Goal: Task Accomplishment & Management: Manage account settings

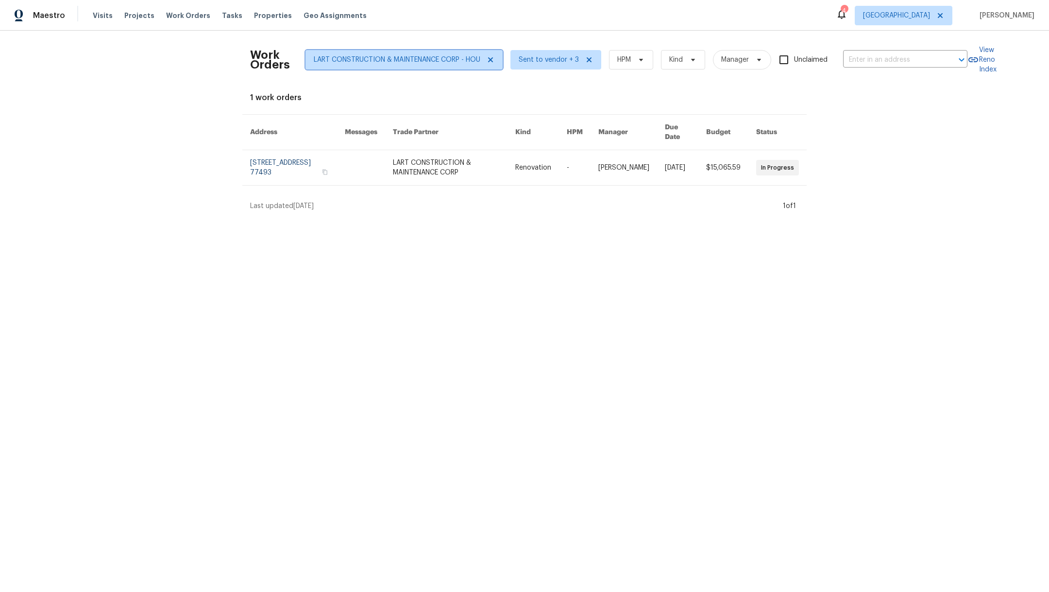
click at [488, 61] on icon at bounding box center [491, 60] width 8 height 8
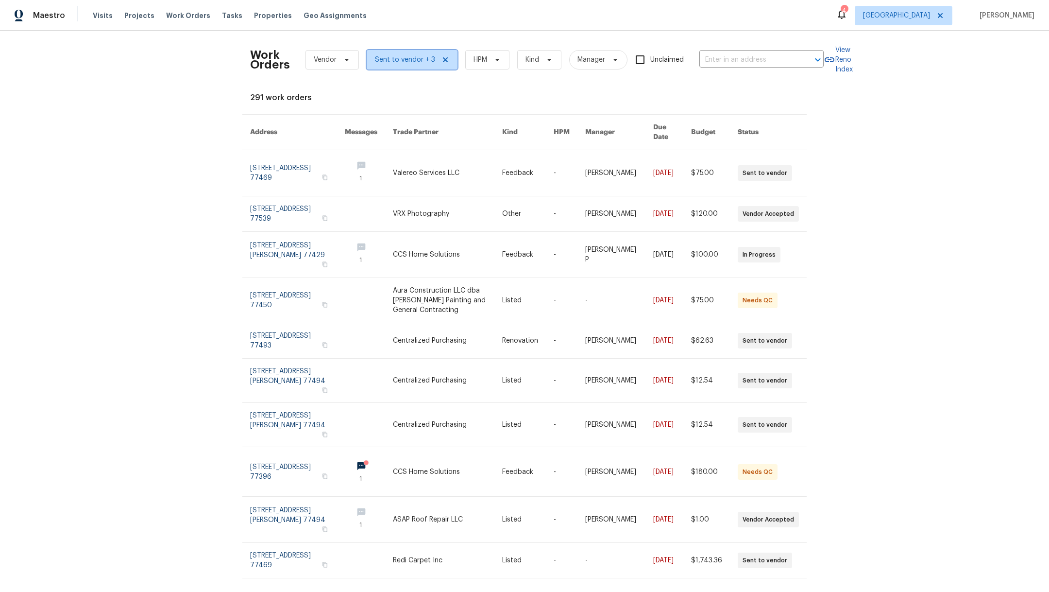
click at [442, 59] on icon at bounding box center [446, 60] width 8 height 8
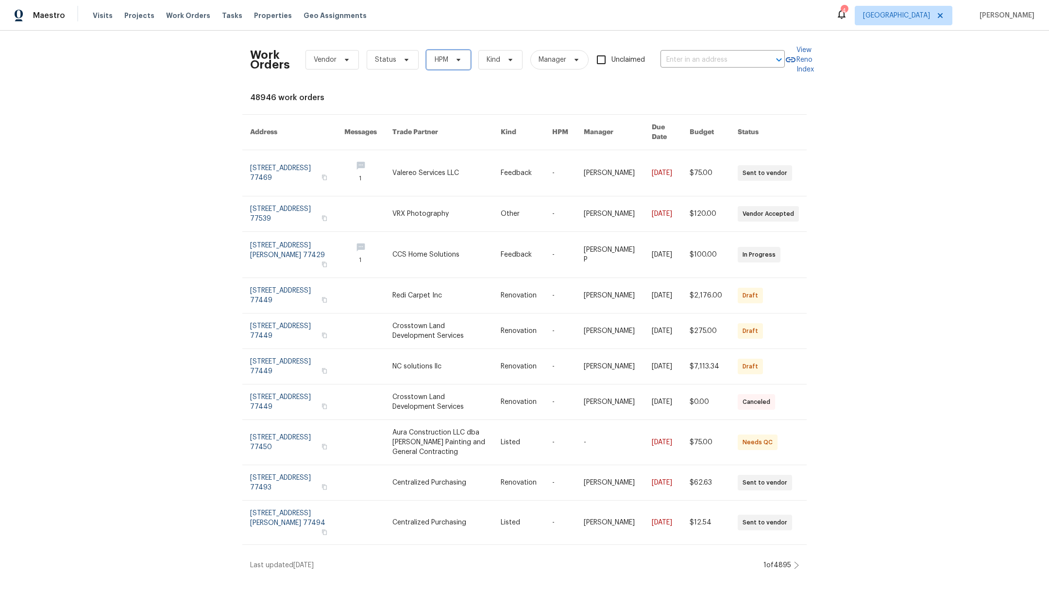
click at [435, 61] on span "HPM" at bounding box center [442, 60] width 14 height 10
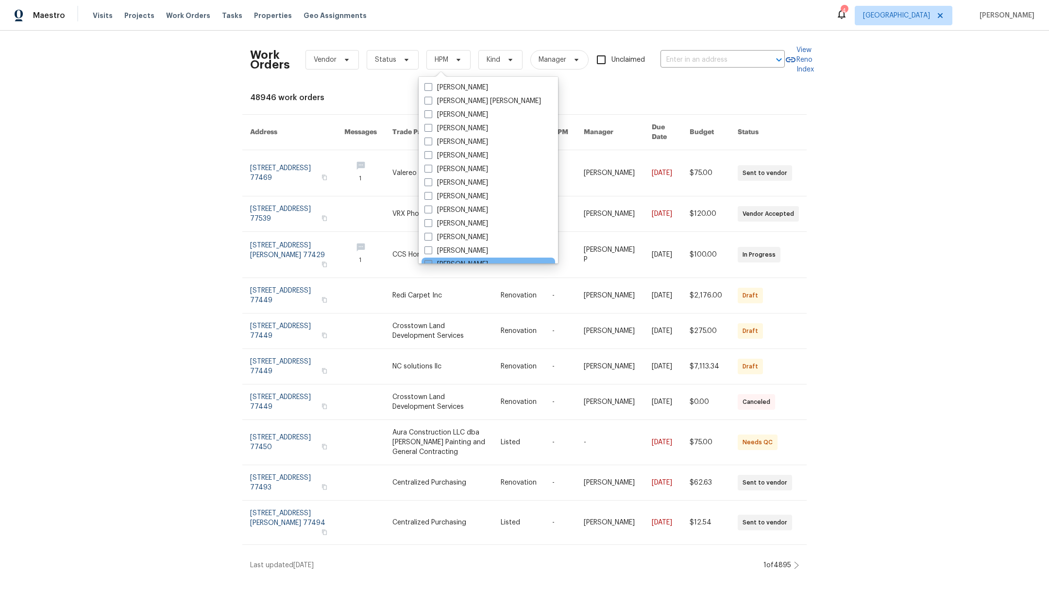
click at [428, 260] on span at bounding box center [429, 264] width 8 height 8
click at [428, 260] on input "[PERSON_NAME]" at bounding box center [428, 262] width 6 height 6
checkbox input "true"
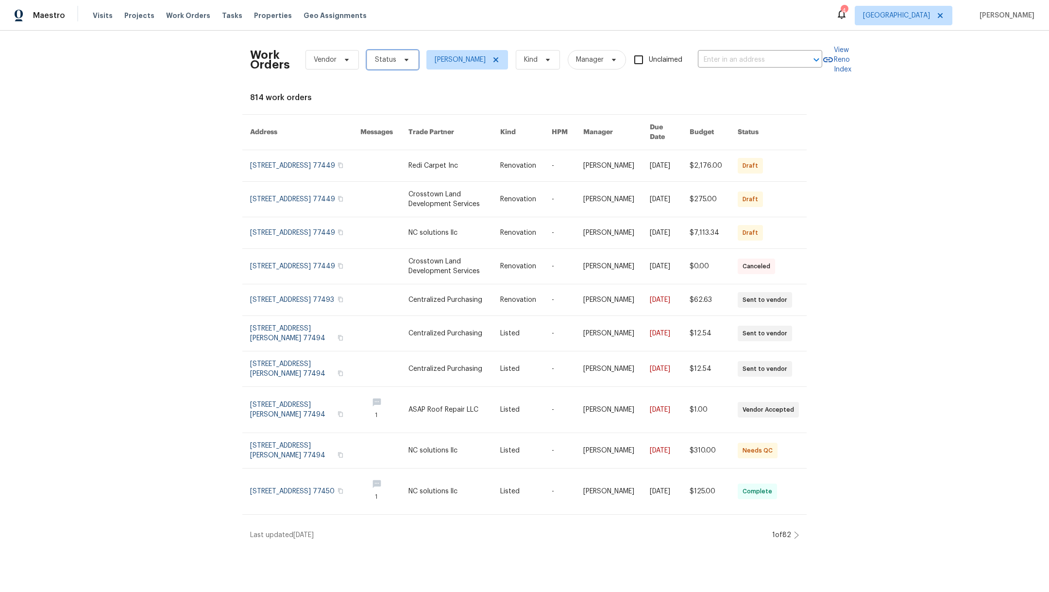
click at [375, 57] on span "Status" at bounding box center [385, 60] width 21 height 10
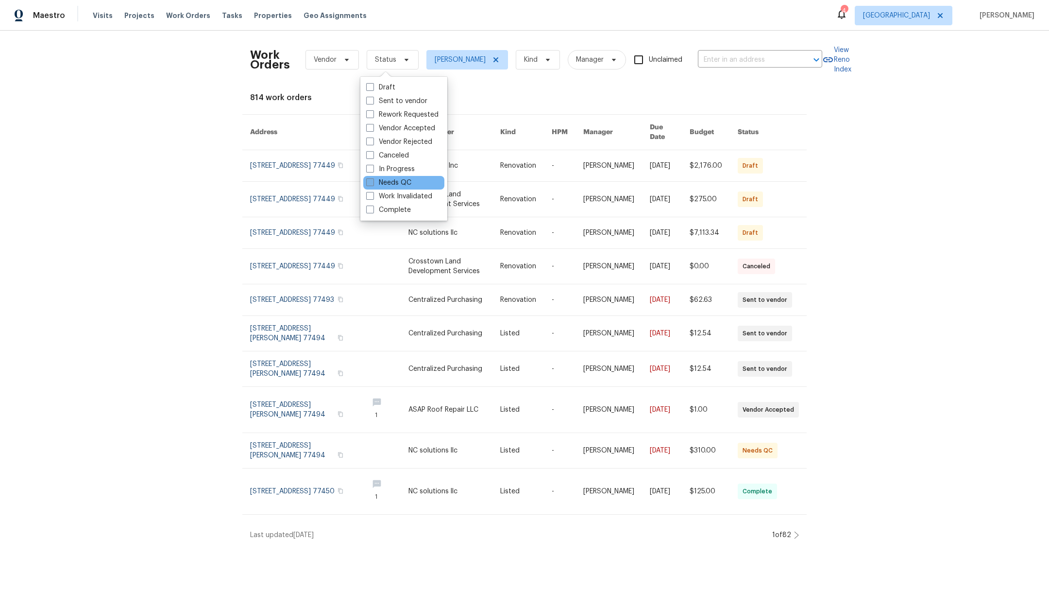
click at [371, 185] on span at bounding box center [370, 182] width 8 height 8
click at [371, 184] on input "Needs QC" at bounding box center [369, 181] width 6 height 6
checkbox input "true"
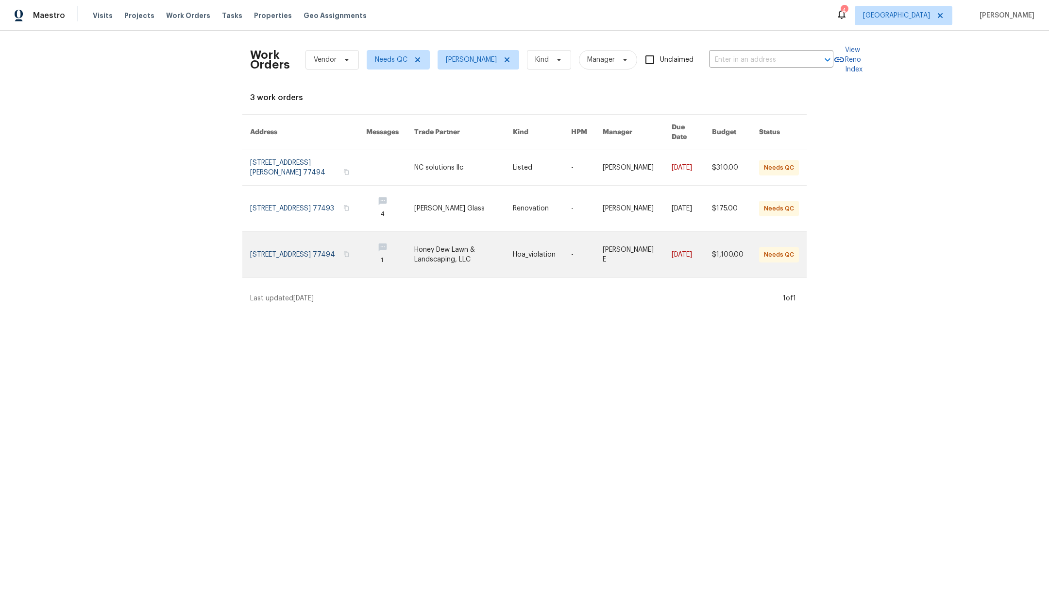
click at [276, 242] on link at bounding box center [308, 255] width 116 height 46
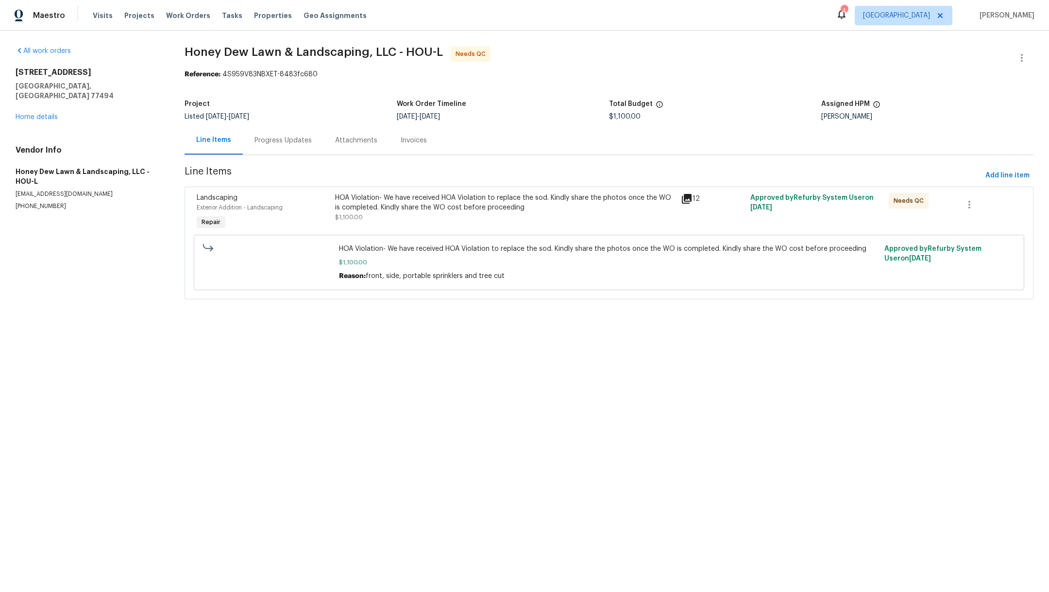
click at [440, 215] on div "HOA Violation- We have received HOA Violation to replace the sod. Kindly share …" at bounding box center [505, 207] width 341 height 29
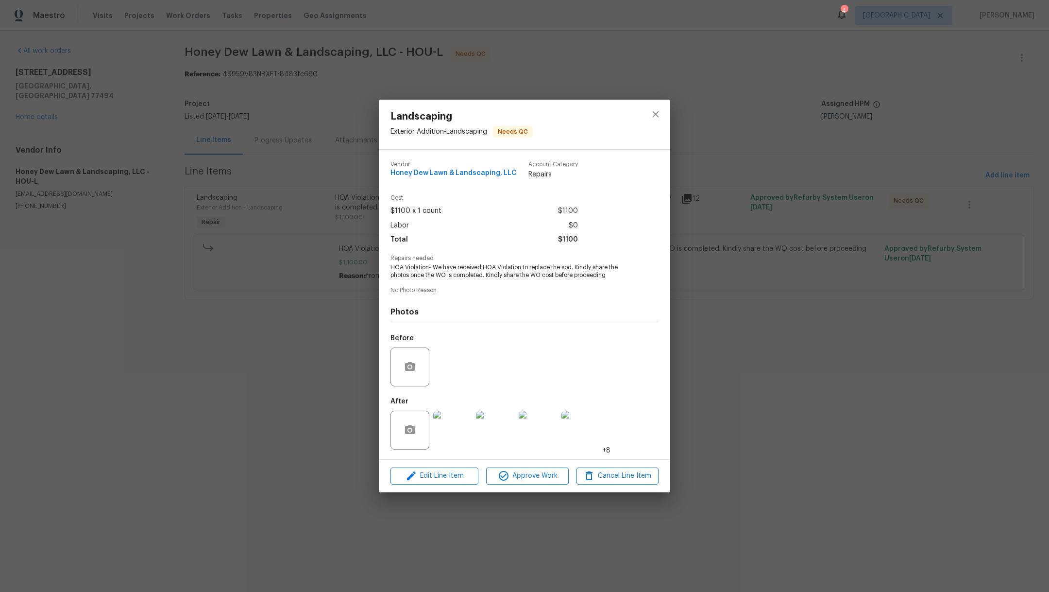
click at [457, 430] on img at bounding box center [452, 429] width 39 height 39
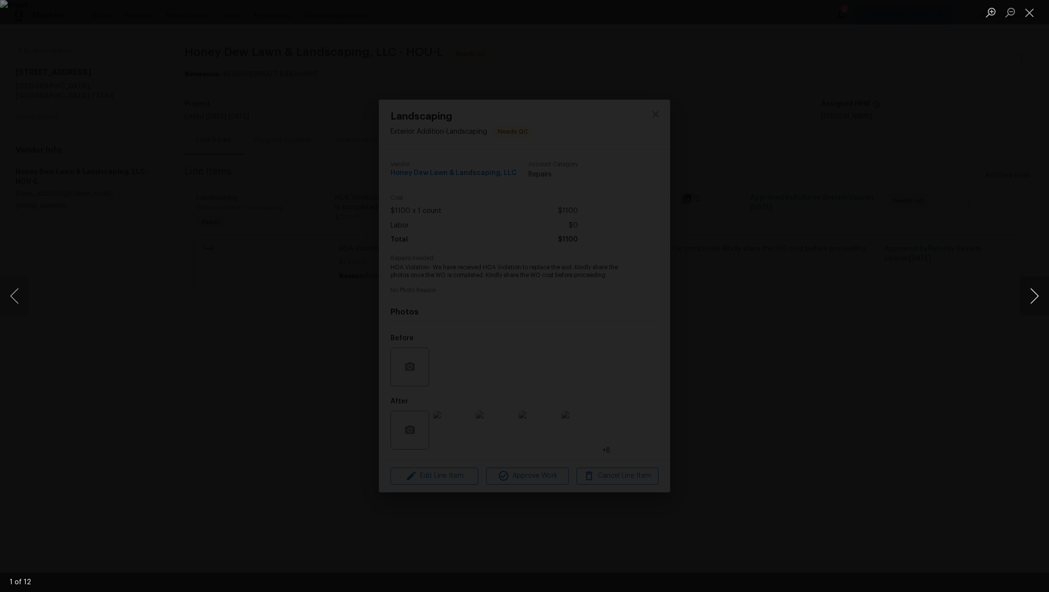
click at [1038, 300] on button "Next image" at bounding box center [1034, 295] width 29 height 39
click at [1037, 296] on button "Next image" at bounding box center [1034, 295] width 29 height 39
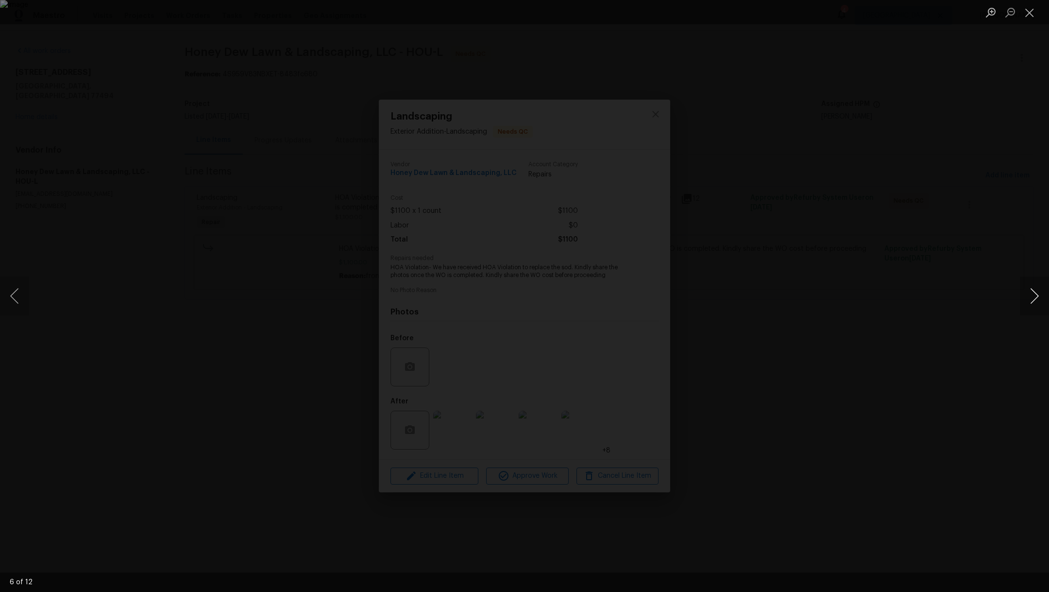
click at [1037, 296] on button "Next image" at bounding box center [1034, 295] width 29 height 39
click at [1037, 297] on button "Next image" at bounding box center [1034, 295] width 29 height 39
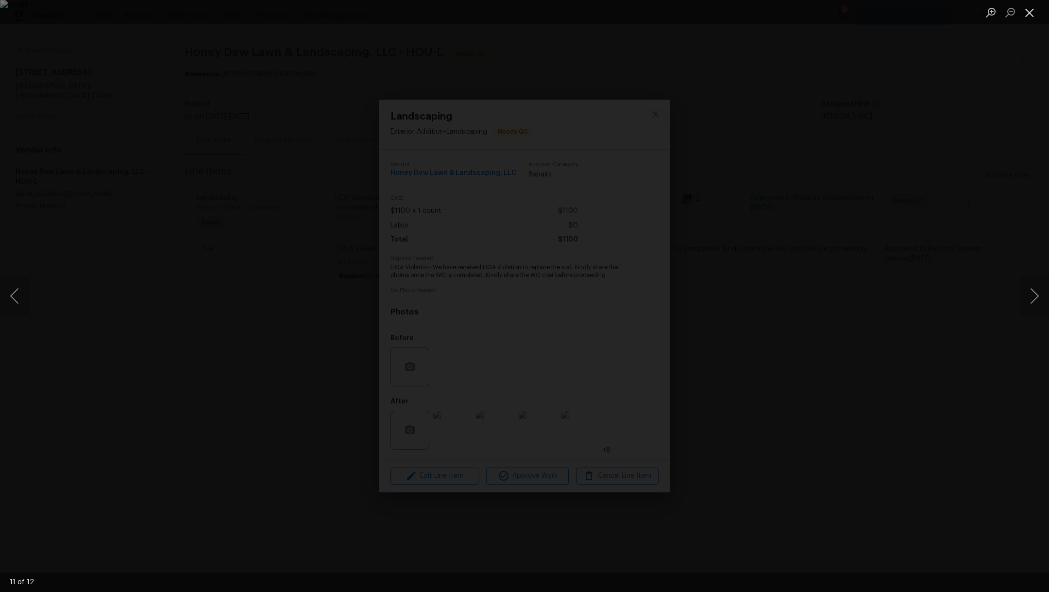
click at [1028, 18] on button "Close lightbox" at bounding box center [1029, 12] width 19 height 17
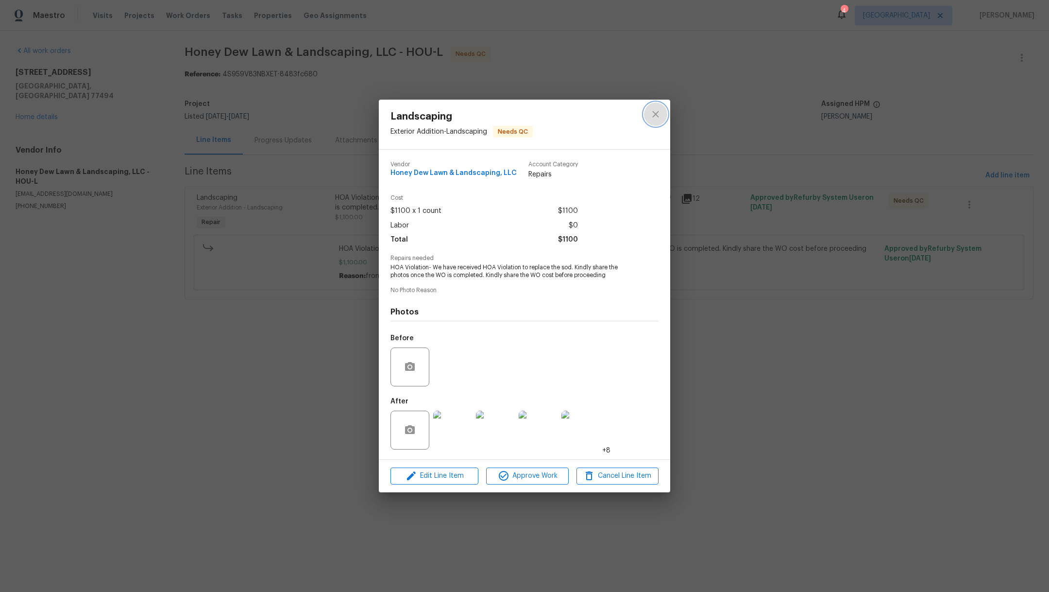
click at [657, 118] on icon "close" at bounding box center [656, 114] width 12 height 12
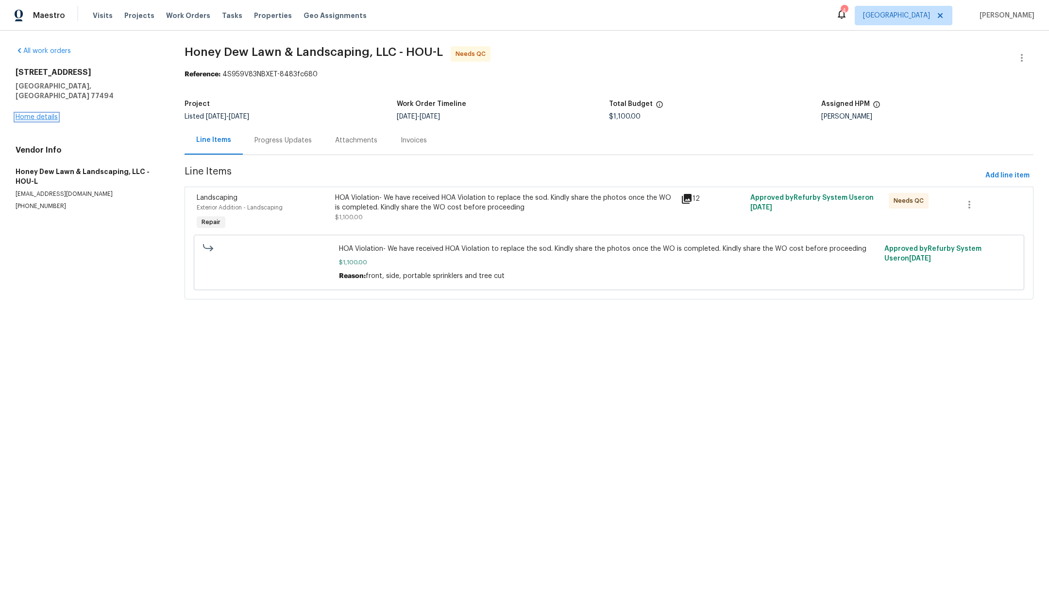
click at [40, 114] on link "Home details" at bounding box center [37, 117] width 42 height 7
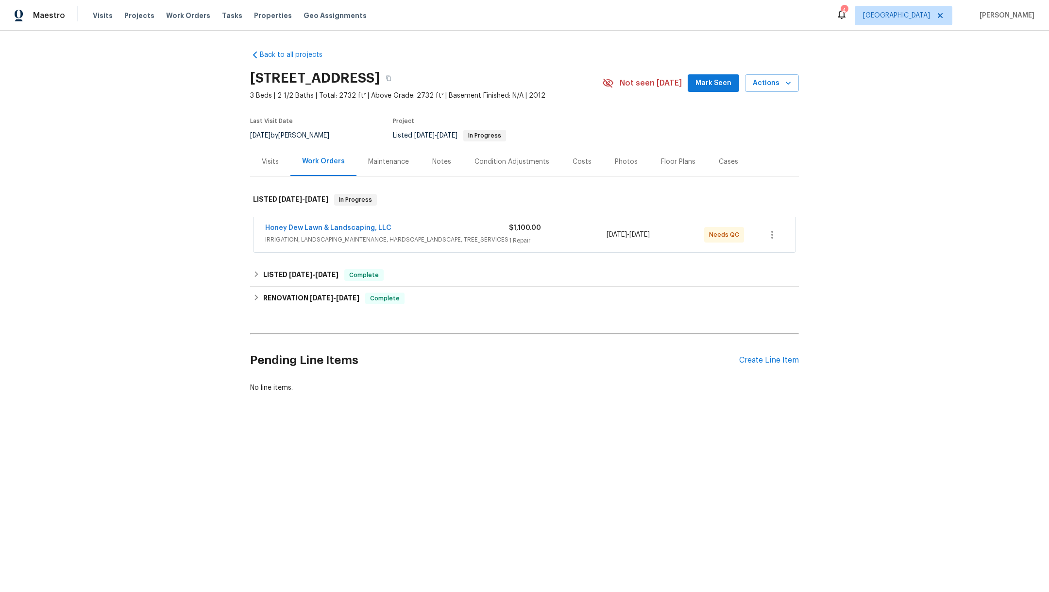
click at [262, 161] on div "Visits" at bounding box center [270, 162] width 17 height 10
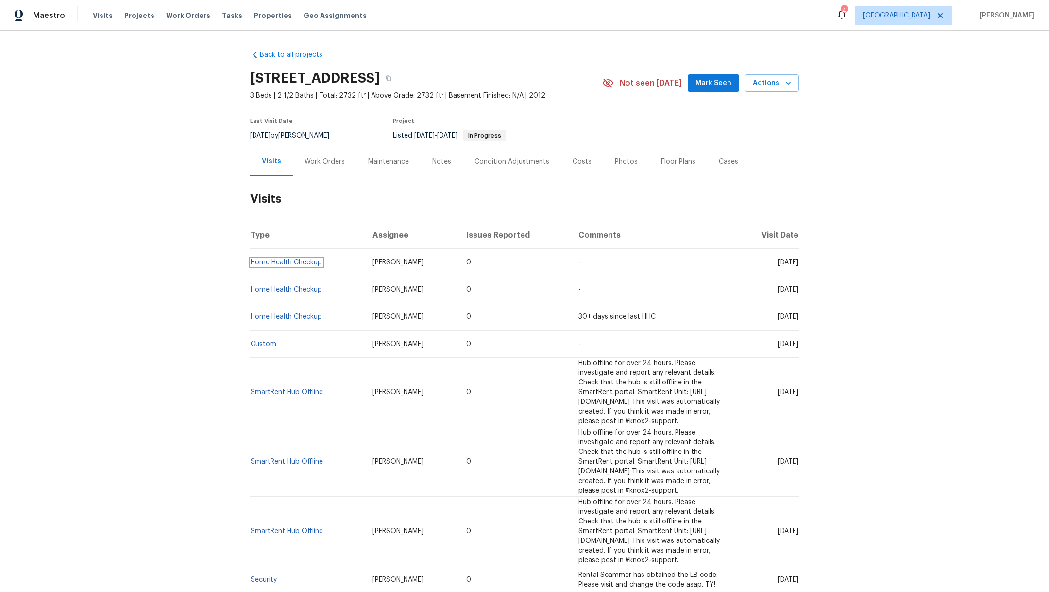
click at [284, 263] on link "Home Health Checkup" at bounding box center [286, 262] width 71 height 7
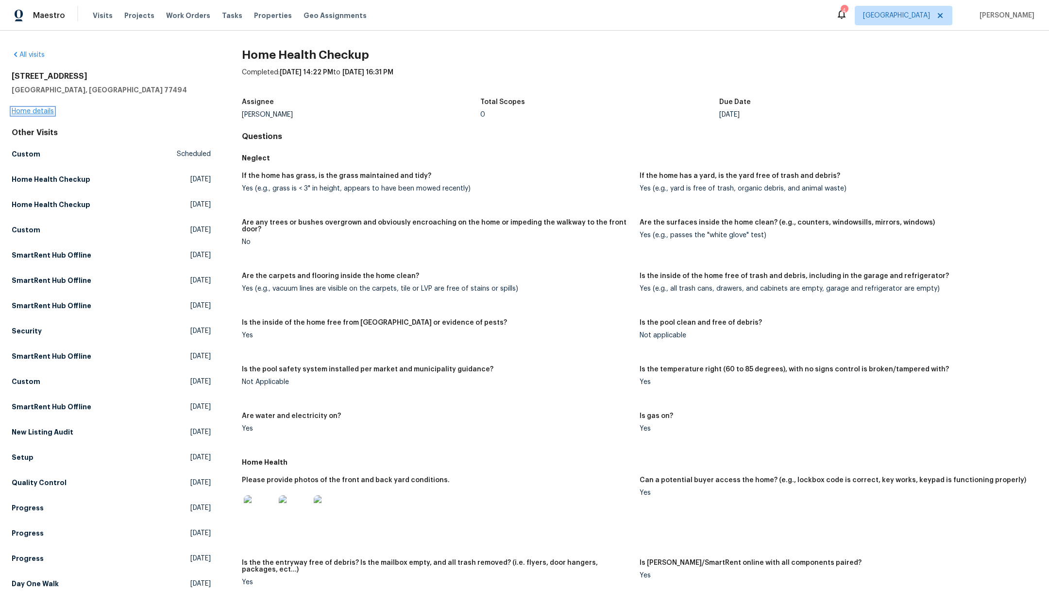
click at [26, 114] on link "Home details" at bounding box center [33, 111] width 42 height 7
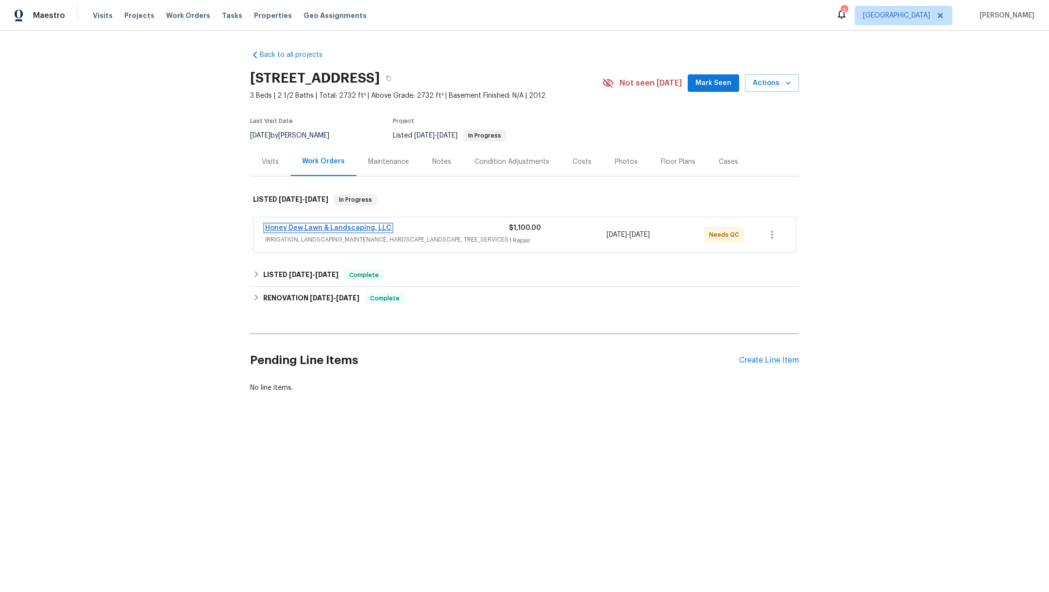
click at [313, 228] on link "Honey Dew Lawn & Landscaping, LLC" at bounding box center [328, 227] width 126 height 7
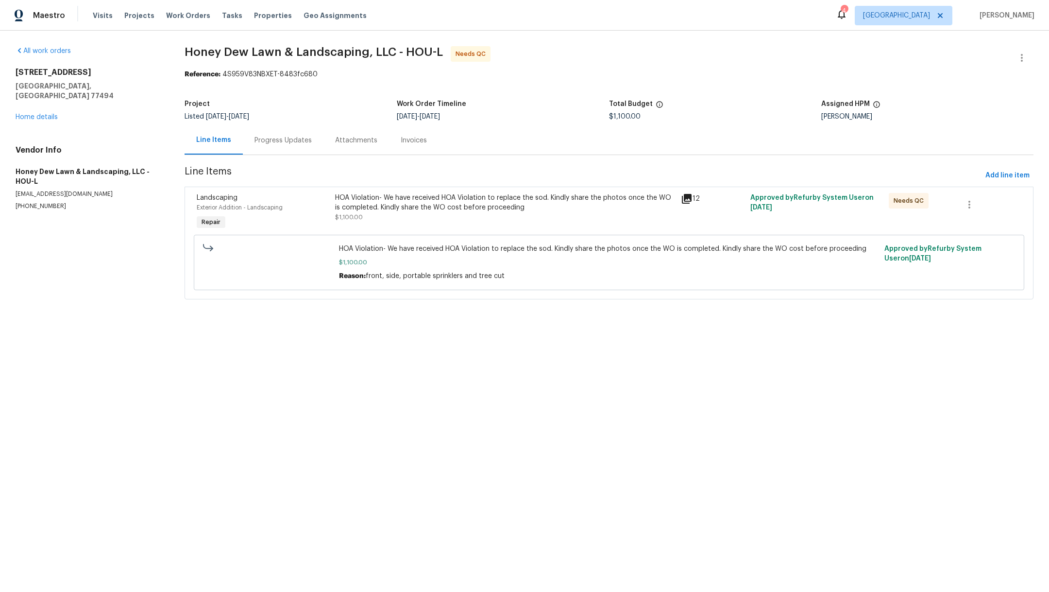
click at [283, 142] on div "Progress Updates" at bounding box center [283, 141] width 57 height 10
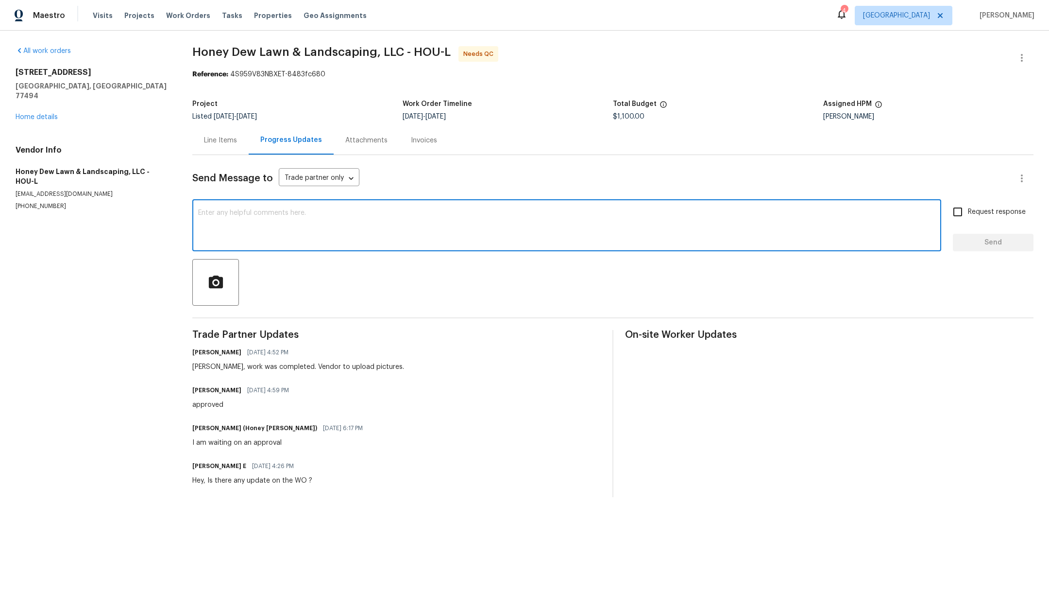
click at [340, 215] on textarea at bounding box center [566, 226] width 737 height 34
type textarea "Any charges for irrigation?"
click at [968, 216] on span "Request response" at bounding box center [997, 212] width 58 height 10
click at [962, 216] on input "Request response" at bounding box center [958, 212] width 20 height 20
checkbox input "true"
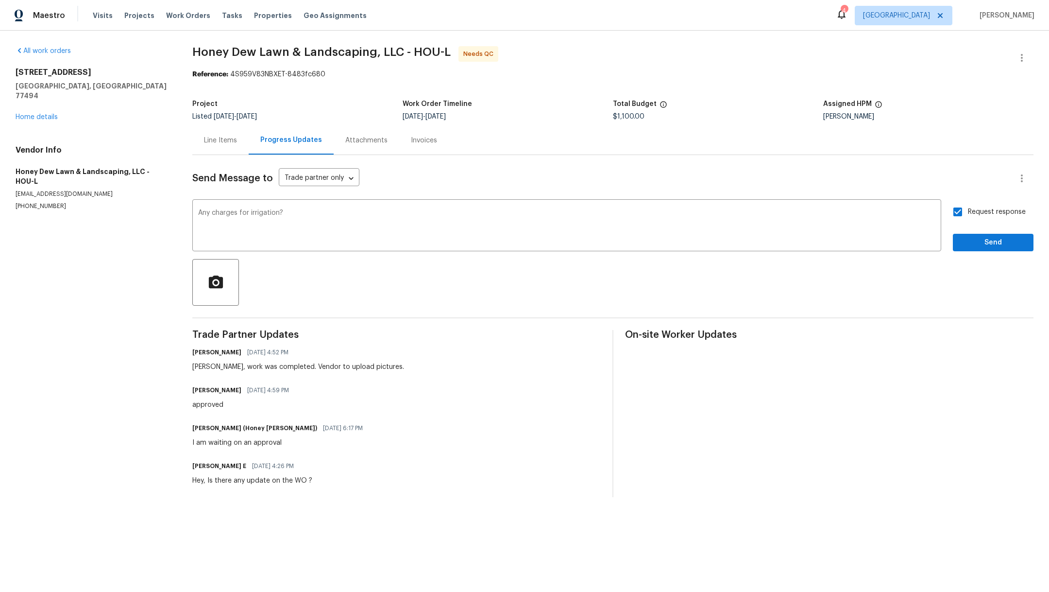
click at [962, 251] on div "Send Message to Trade partner only Trade partner only ​ Any charges for irrigat…" at bounding box center [612, 326] width 841 height 342
click at [962, 247] on span "Send" at bounding box center [993, 243] width 65 height 12
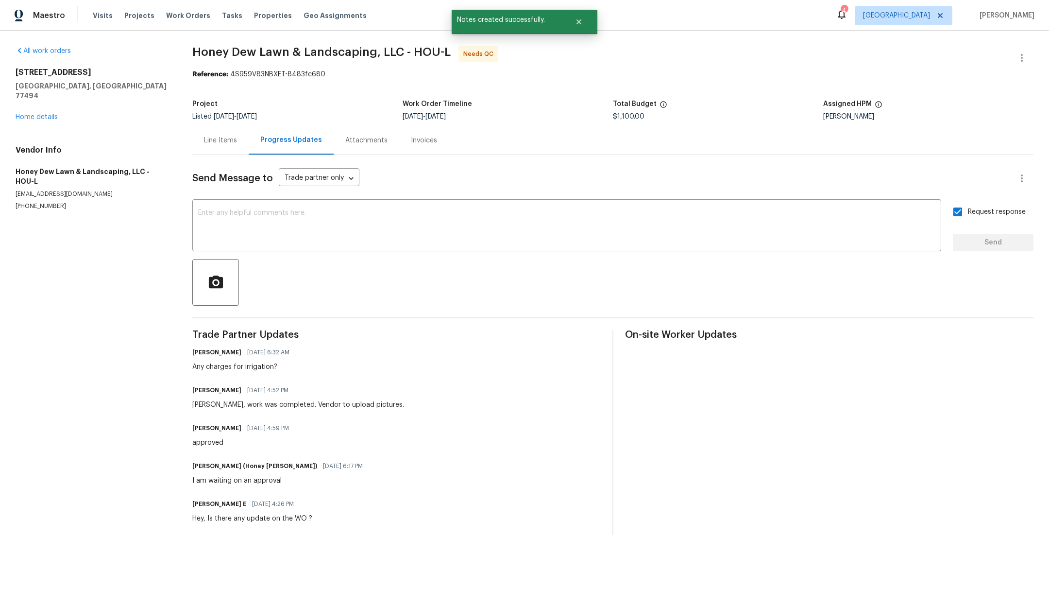
click at [133, 21] on div "Visits Projects Work Orders Tasks Properties Geo Assignments" at bounding box center [236, 15] width 286 height 19
click at [133, 18] on span "Projects" at bounding box center [139, 16] width 30 height 10
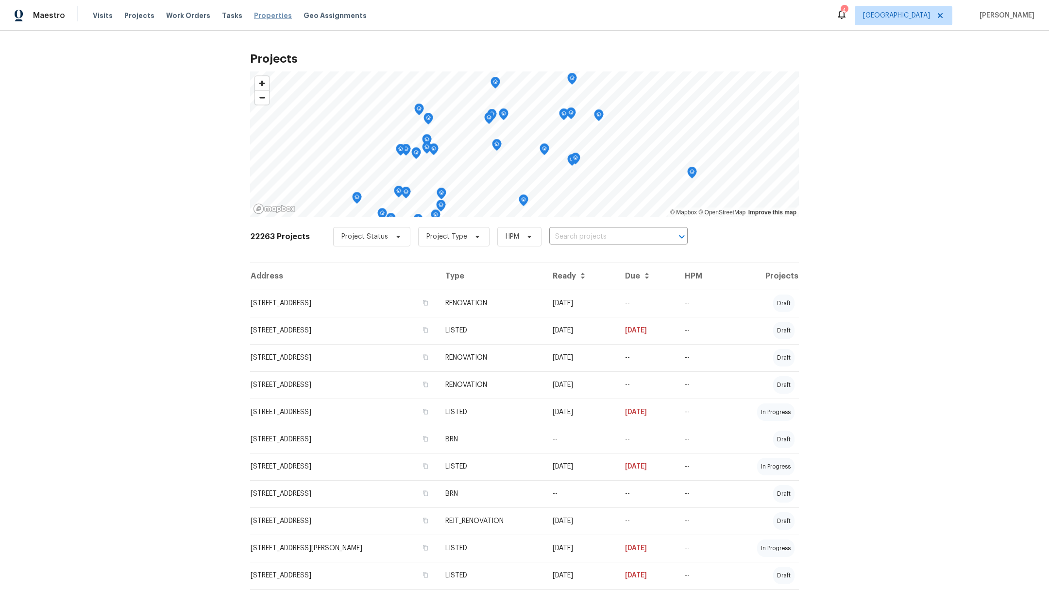
click at [261, 13] on span "Properties" at bounding box center [273, 16] width 38 height 10
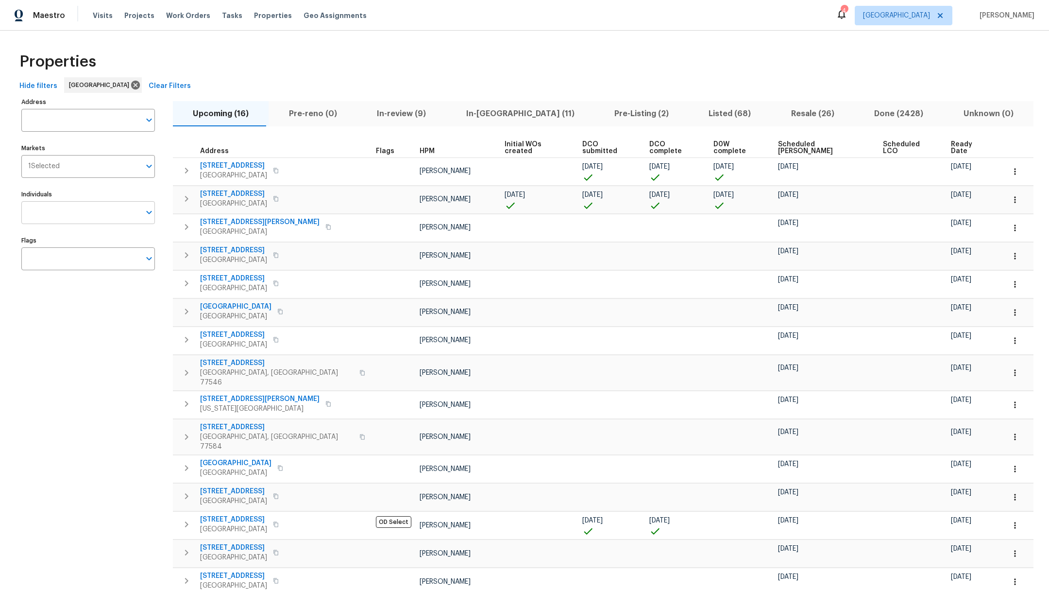
click at [51, 213] on input "Individuals" at bounding box center [80, 212] width 119 height 23
type input "[PERSON_NAME]"
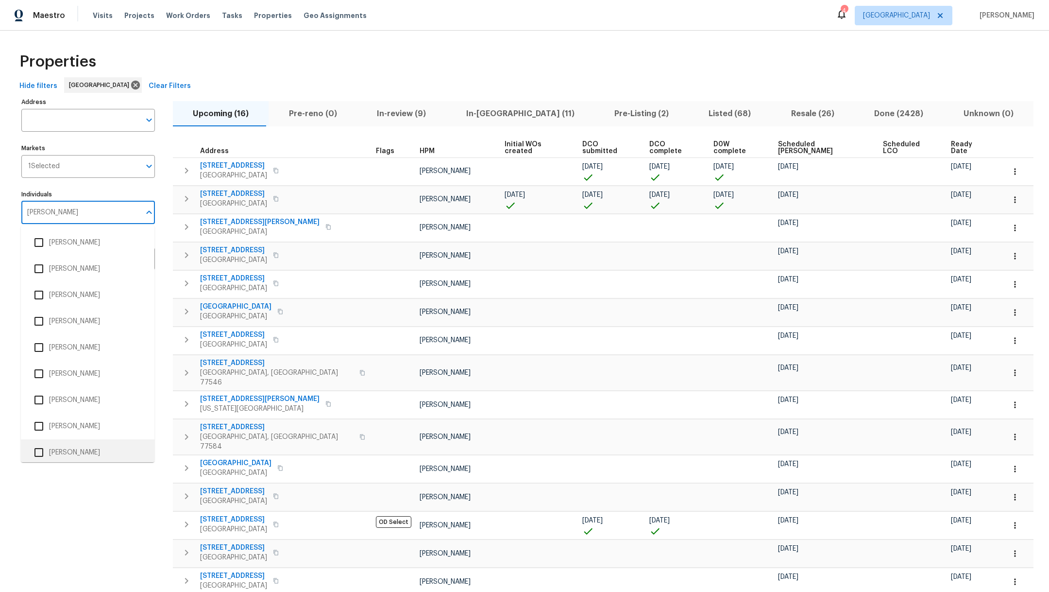
click at [38, 452] on input "checkbox" at bounding box center [39, 452] width 20 height 20
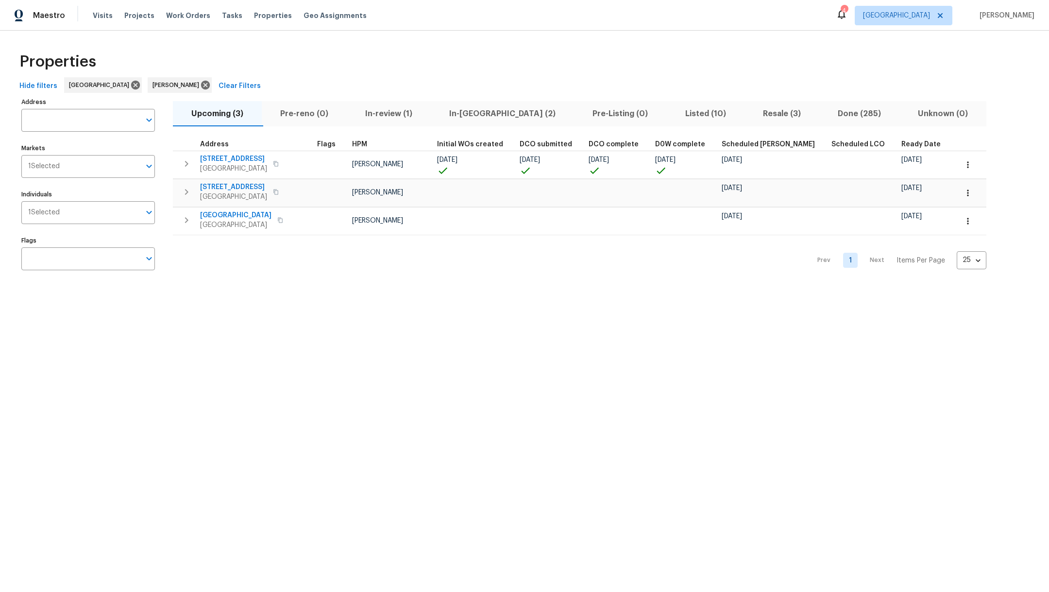
click at [392, 116] on span "In-review (1)" at bounding box center [389, 114] width 72 height 14
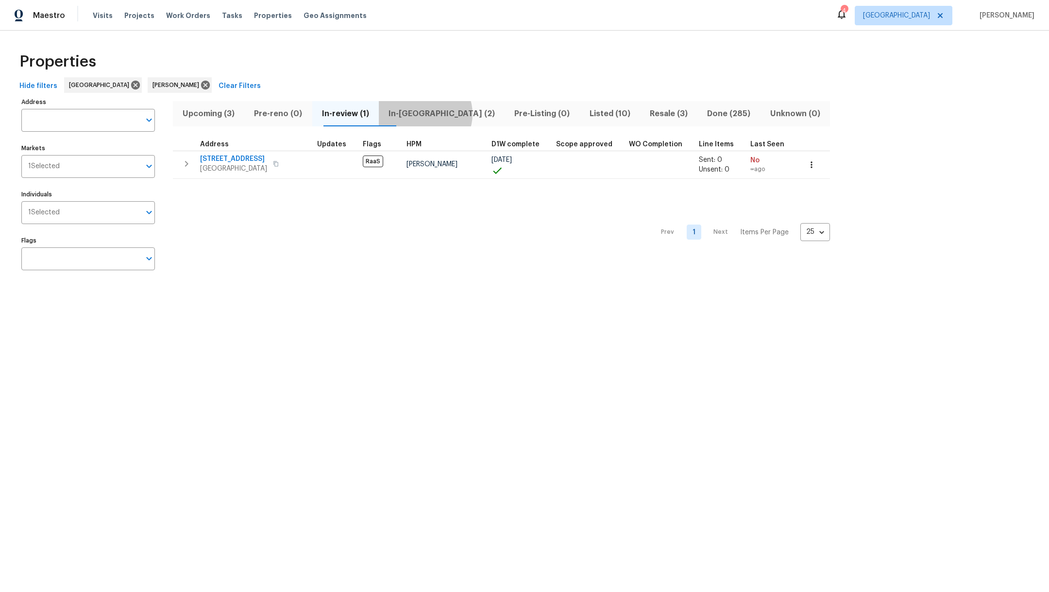
click at [442, 114] on span "In-[GEOGRAPHIC_DATA] (2)" at bounding box center [442, 114] width 114 height 14
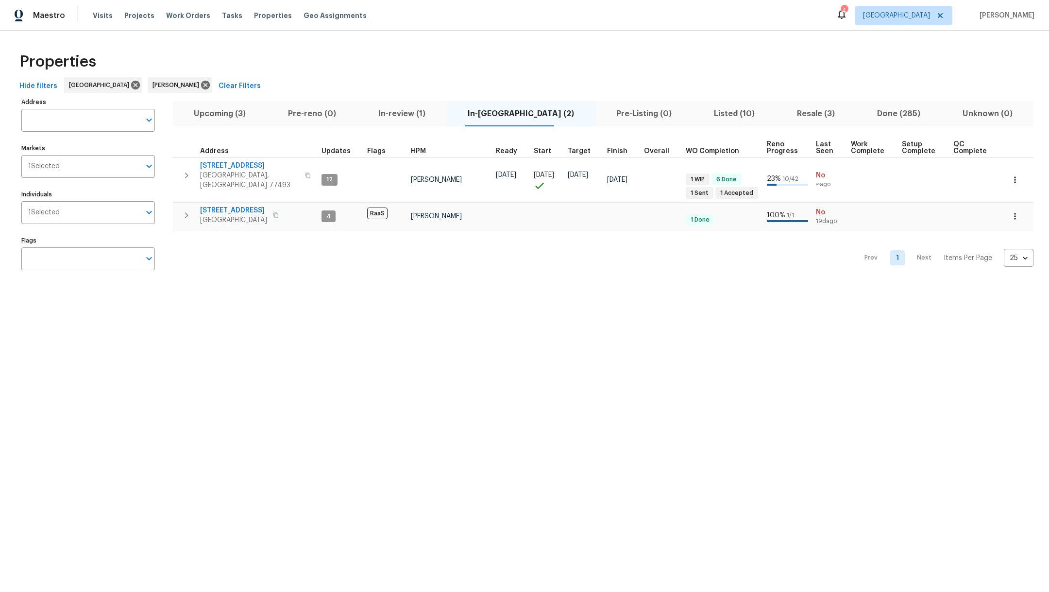
click at [699, 111] on span "Listed (10)" at bounding box center [734, 114] width 71 height 14
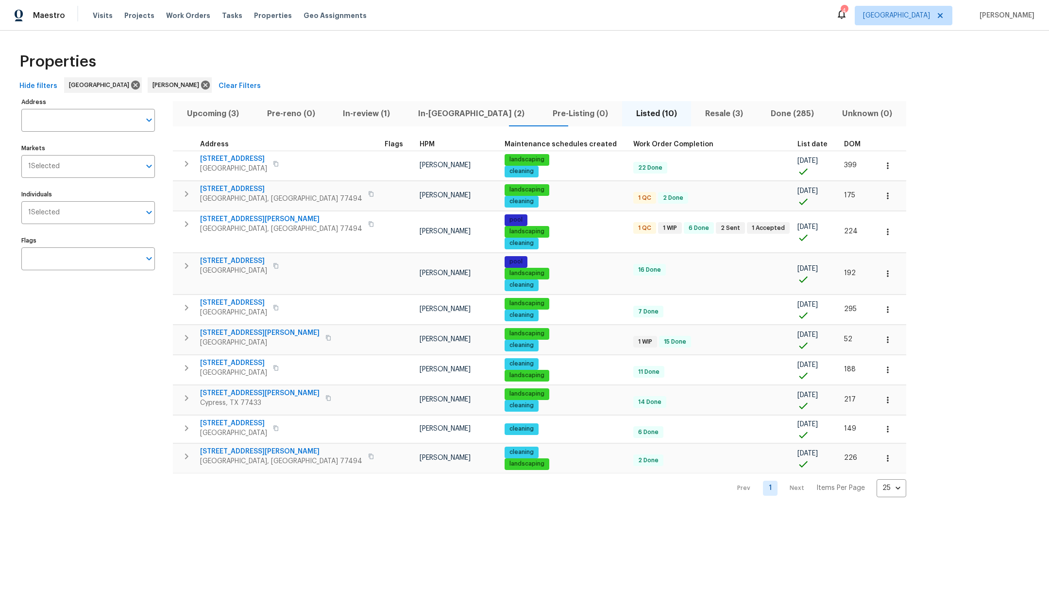
click at [697, 119] on span "Resale (3)" at bounding box center [724, 114] width 54 height 14
